Goal: Transaction & Acquisition: Purchase product/service

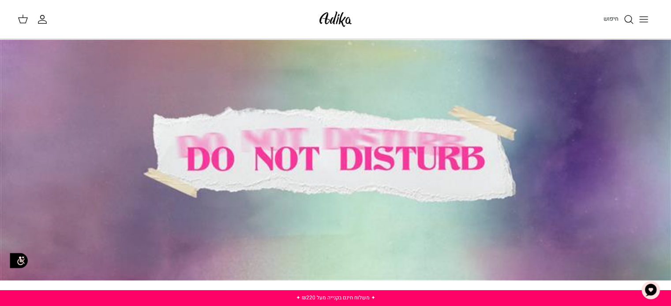
click at [641, 22] on line "Toggle menu" at bounding box center [643, 22] width 8 height 0
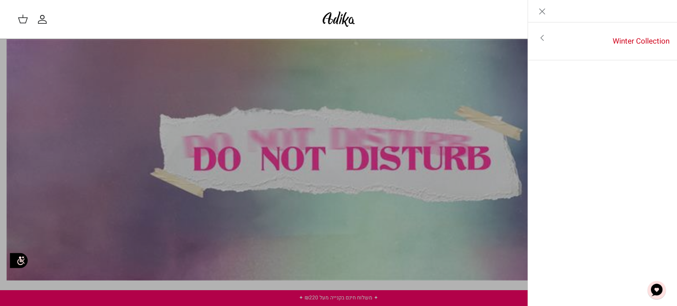
click at [541, 36] on icon "Toggle menu" at bounding box center [542, 38] width 11 height 11
click at [635, 41] on link "לכל הפריטים" at bounding box center [603, 39] width 141 height 22
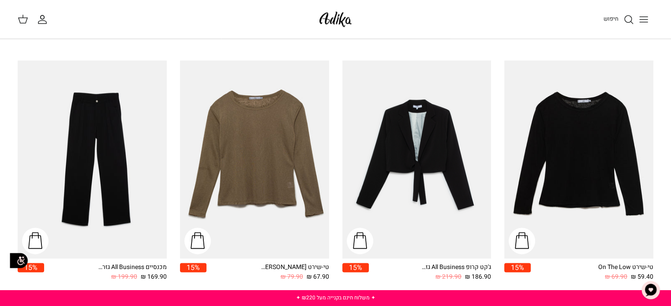
scroll to position [1328, 0]
